Goal: Obtain resource: Download file/media

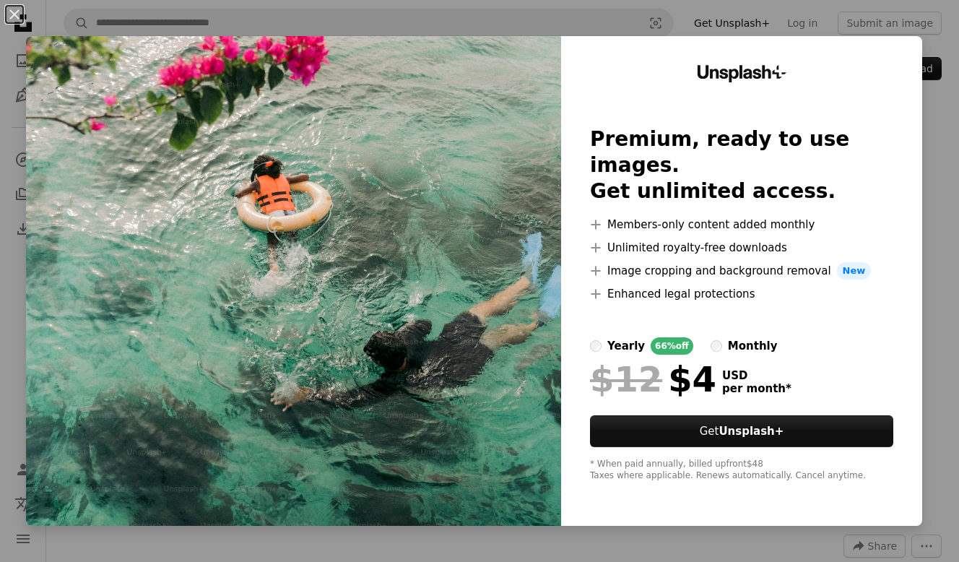
click at [728, 337] on div "monthly" at bounding box center [753, 345] width 50 height 17
click at [608, 337] on div "yearly" at bounding box center [626, 345] width 38 height 17
click at [931, 283] on div "An X shape Unsplash+ Premium, ready to use images. Get unlimited access. A plus…" at bounding box center [479, 281] width 959 height 562
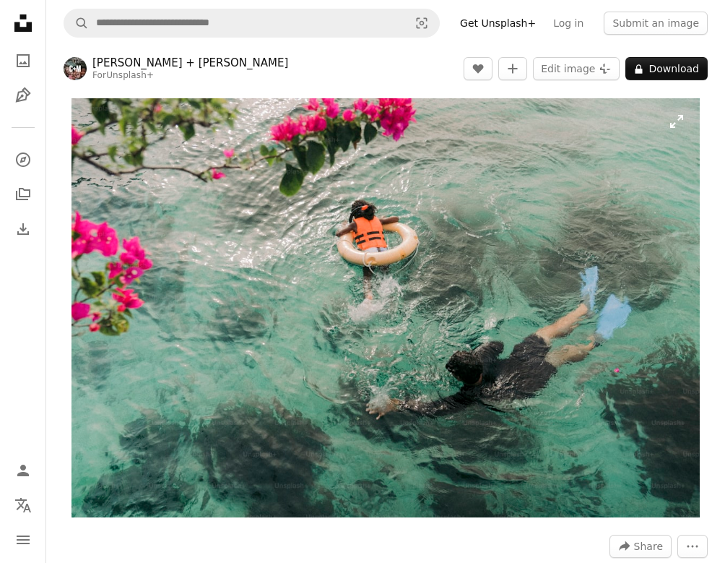
click at [575, 199] on img "Zoom in on this image" at bounding box center [386, 307] width 628 height 419
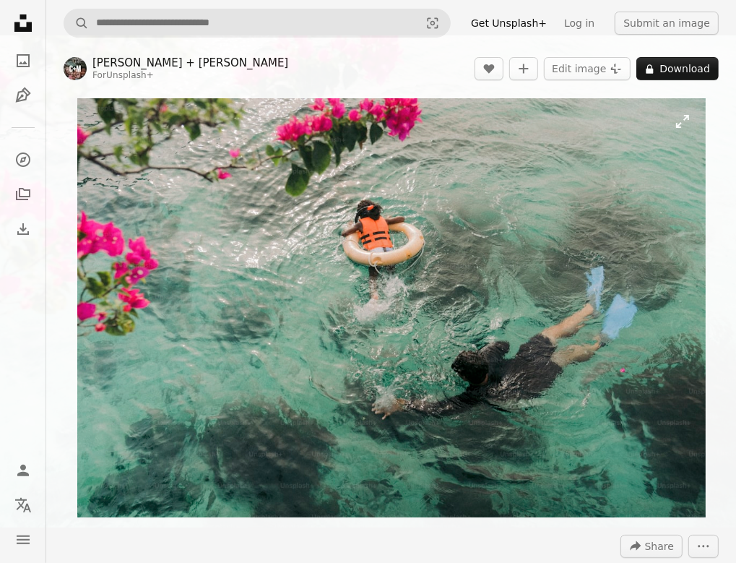
click at [612, 202] on img "Zoom out on this image" at bounding box center [367, 281] width 737 height 492
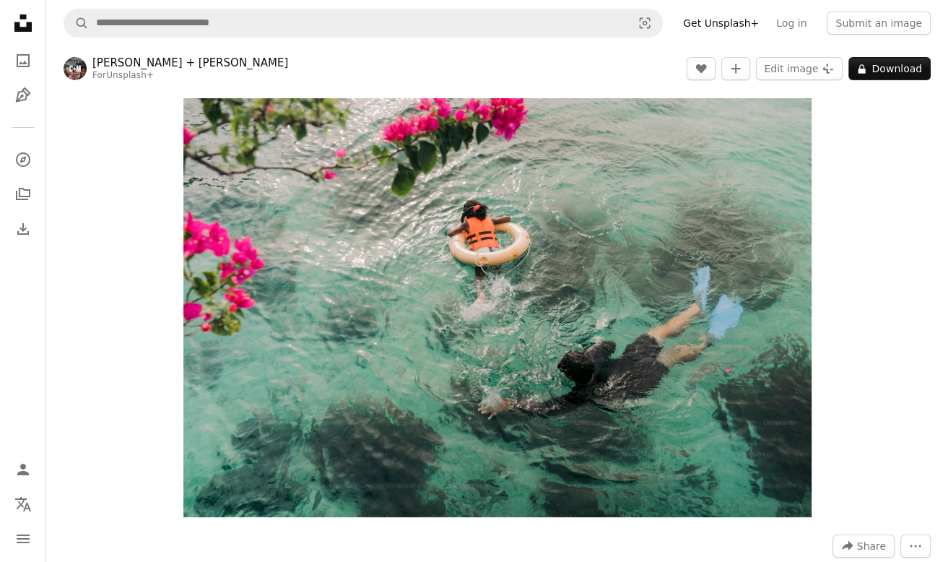
click at [24, 35] on icon "Unsplash logo Unsplash Home" at bounding box center [23, 23] width 29 height 29
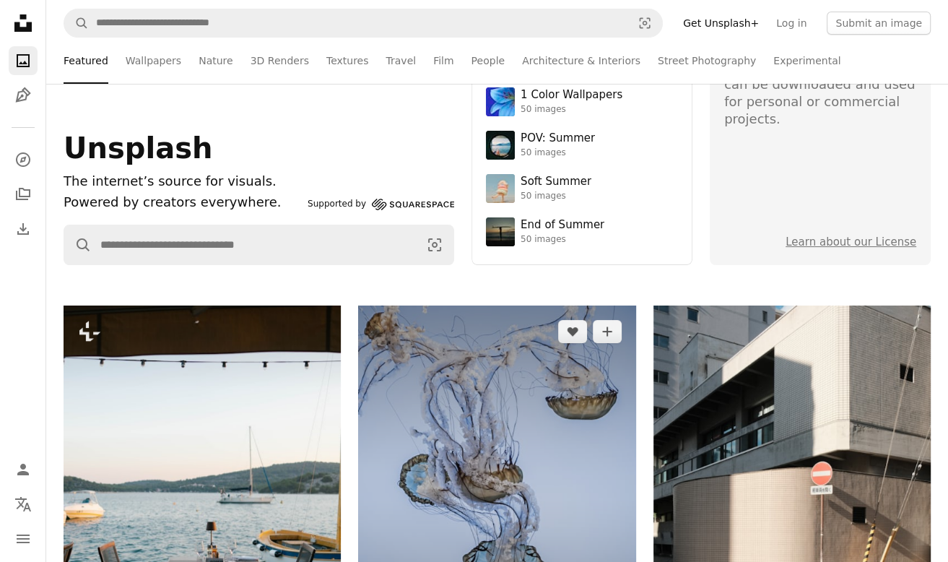
scroll to position [217, 0]
